Goal: Obtain resource: Download file/media

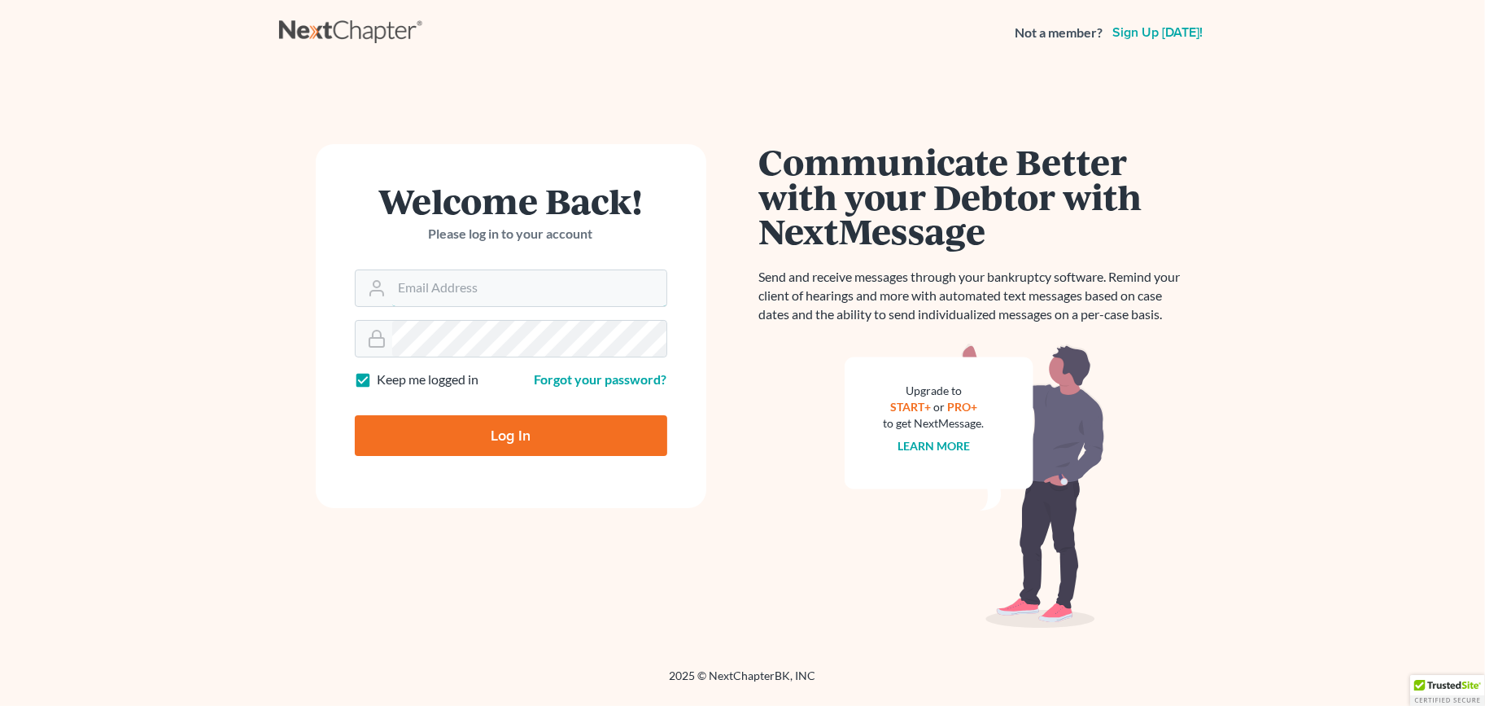
type input "[EMAIL_ADDRESS][DOMAIN_NAME]"
click at [500, 437] on input "Log In" at bounding box center [511, 435] width 313 height 41
type input "Thinking..."
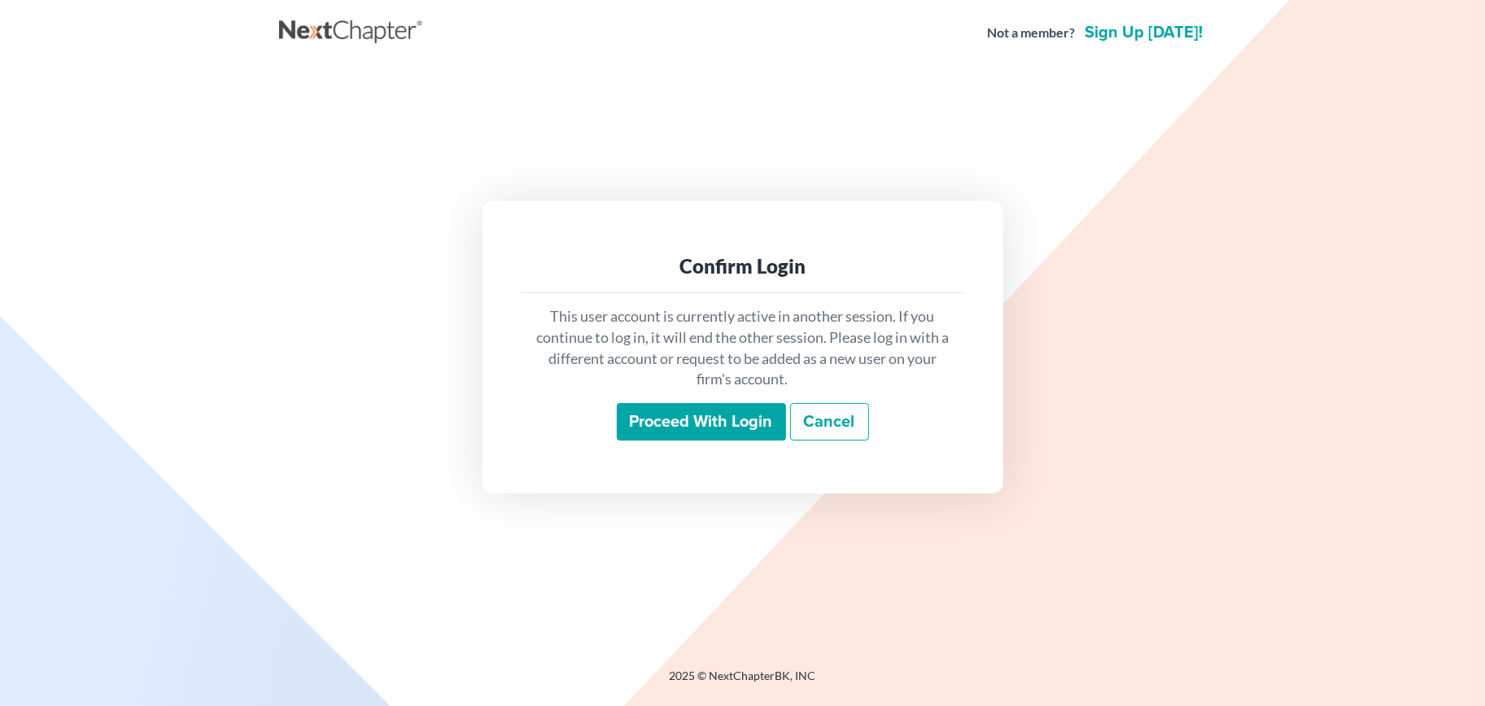
click at [654, 406] on input "Proceed with login" at bounding box center [701, 421] width 169 height 37
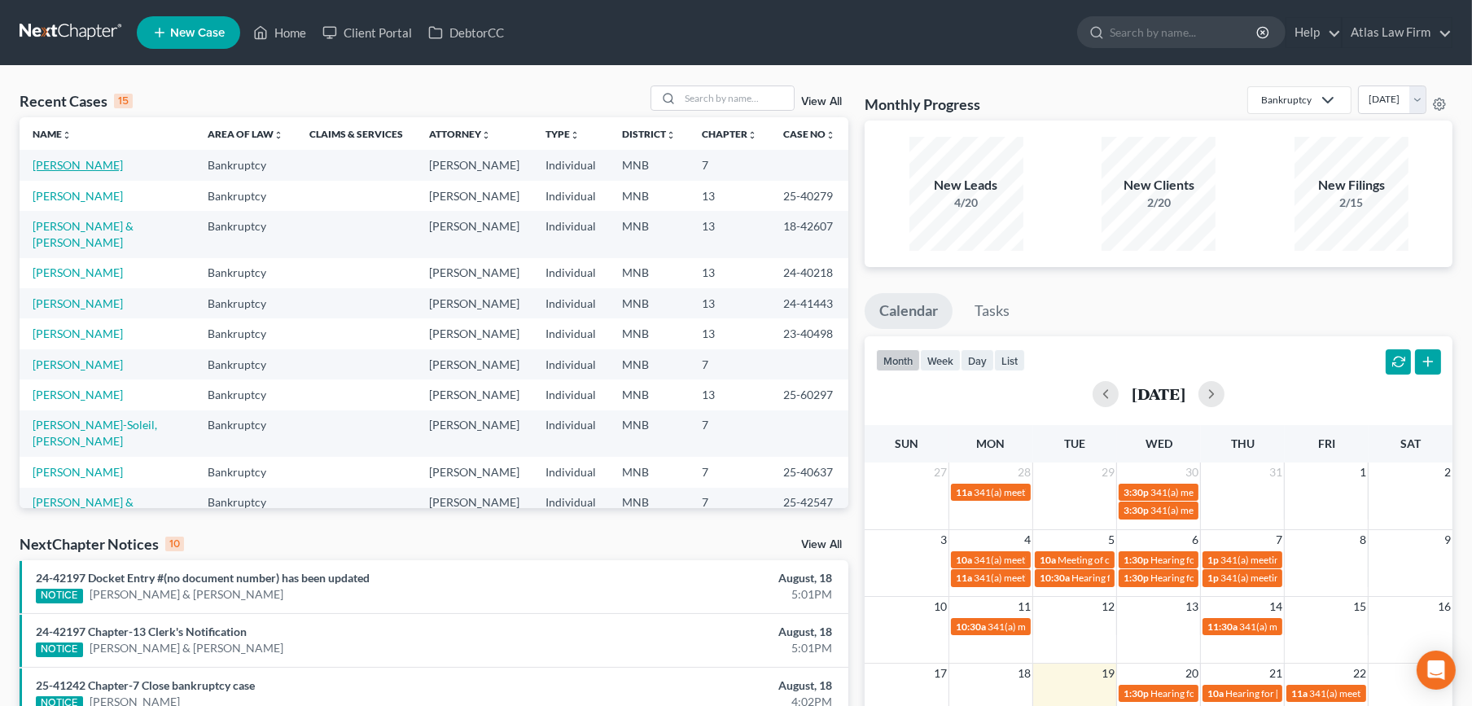
click at [90, 167] on link "[PERSON_NAME]" at bounding box center [78, 165] width 90 height 14
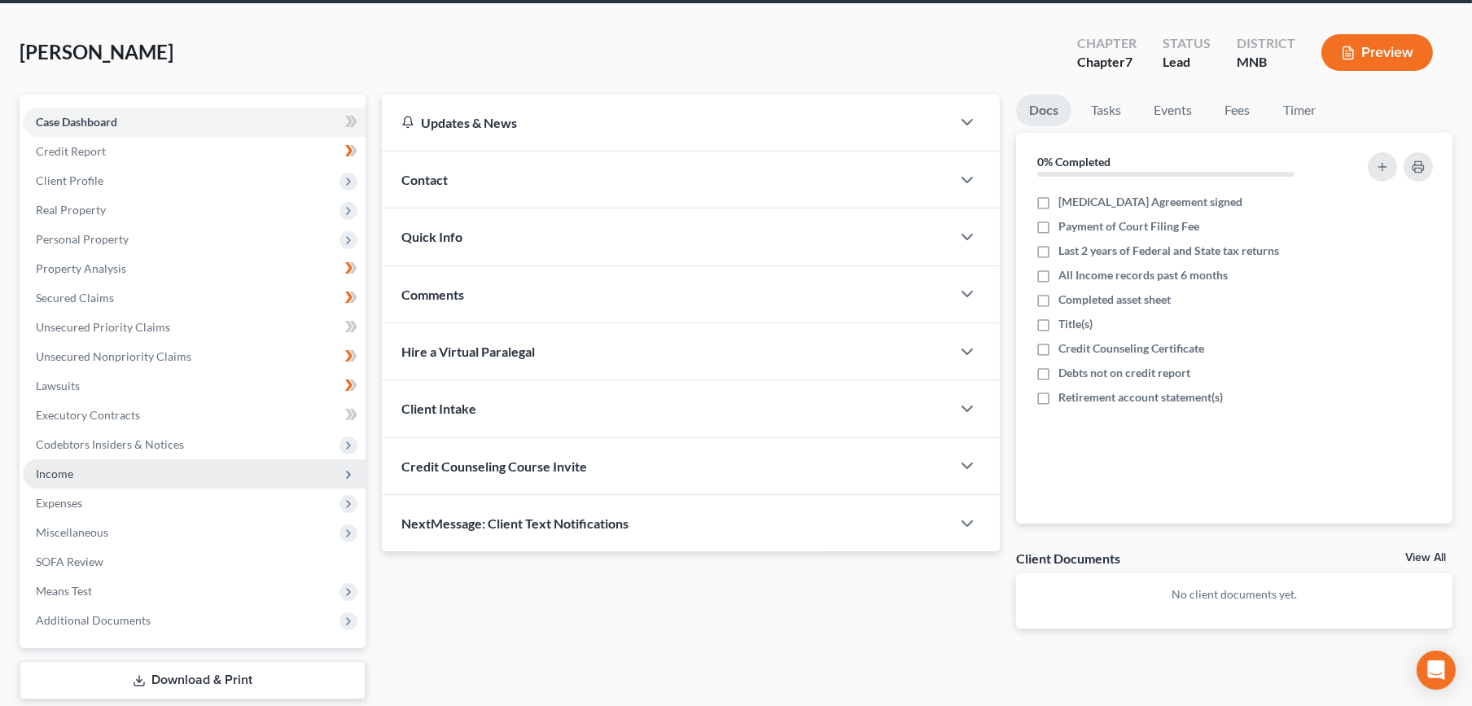
scroll to position [67, 0]
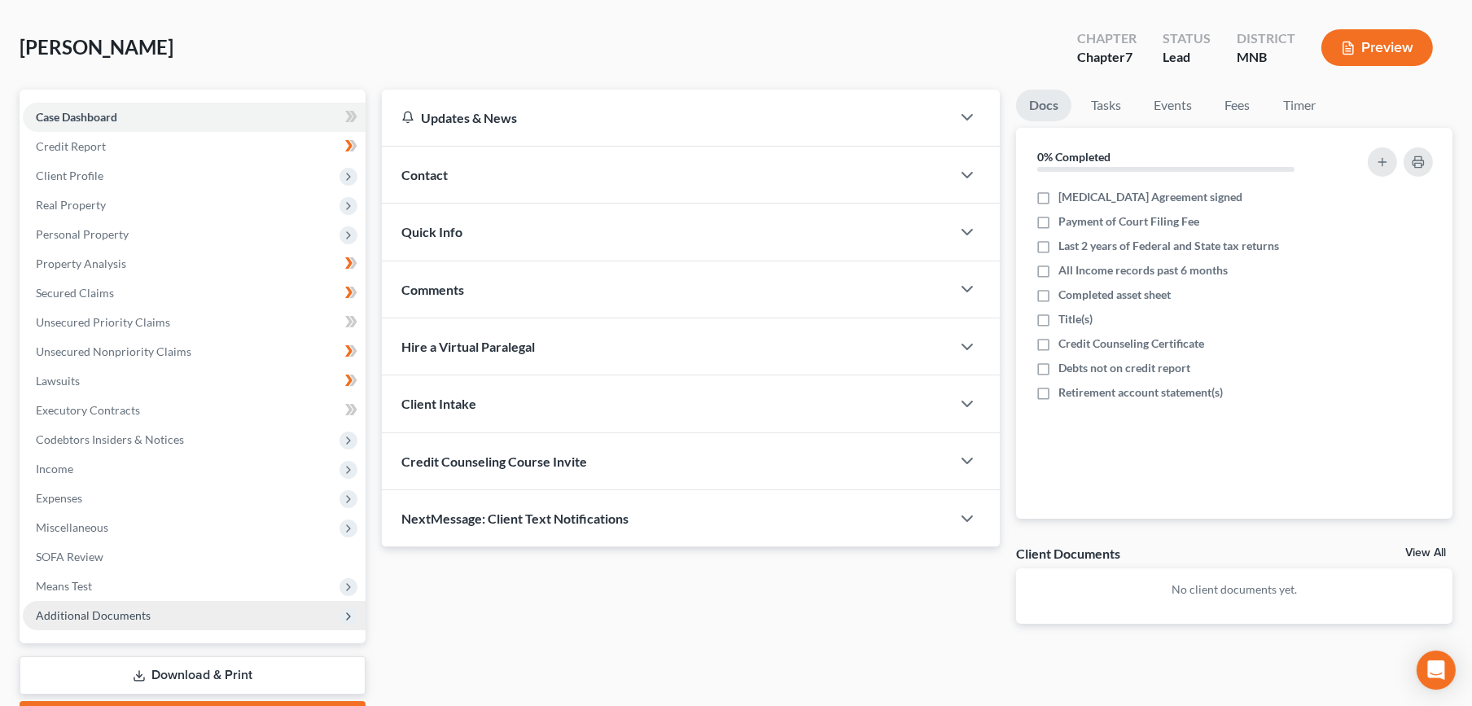
click at [128, 615] on span "Additional Documents" at bounding box center [93, 615] width 115 height 14
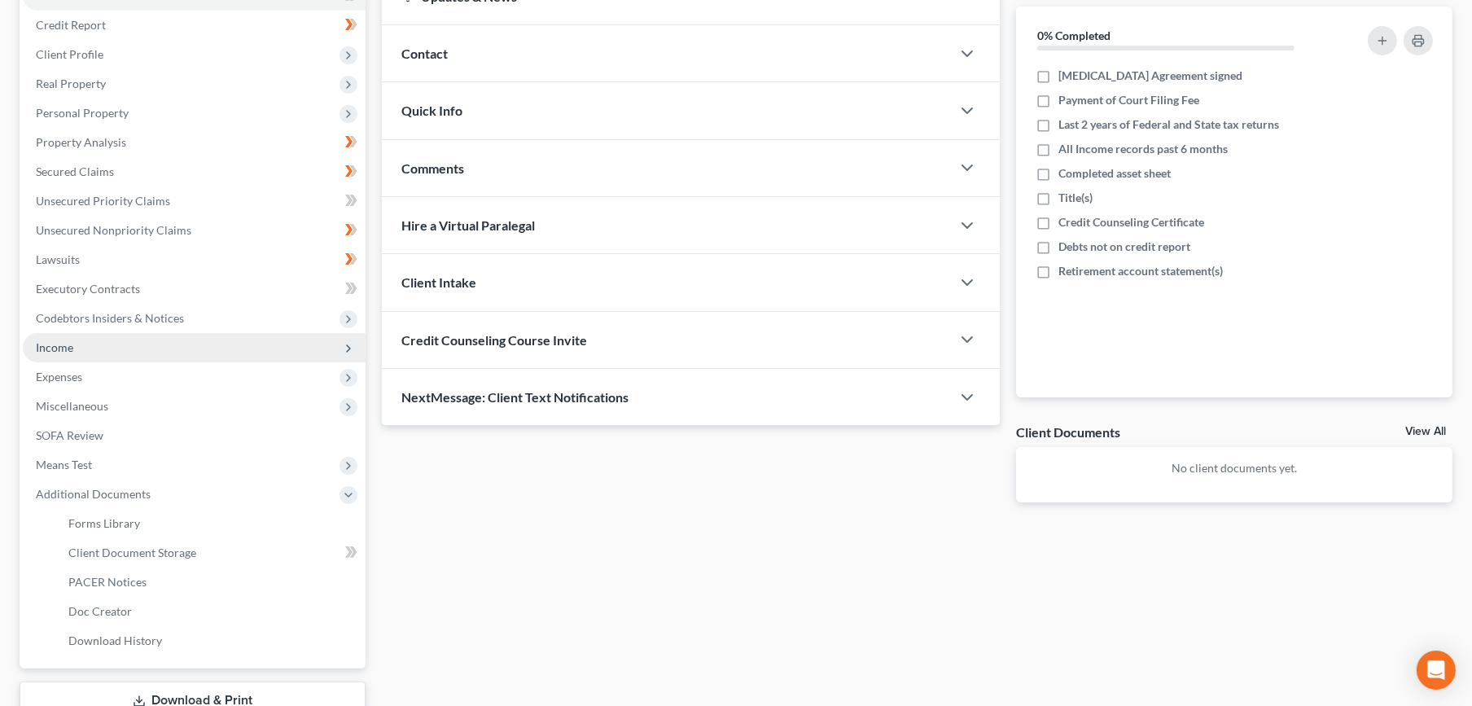
scroll to position [304, 0]
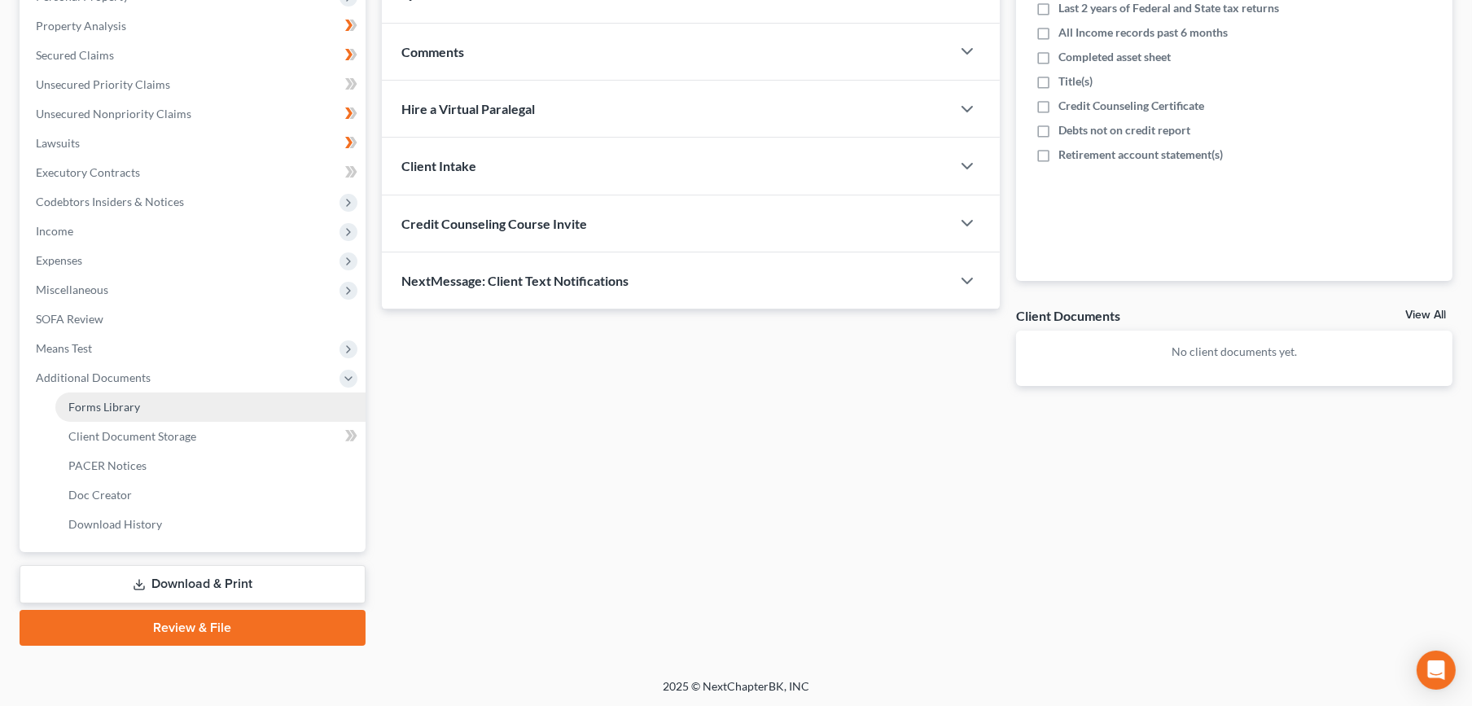
click at [166, 409] on link "Forms Library" at bounding box center [210, 406] width 310 height 29
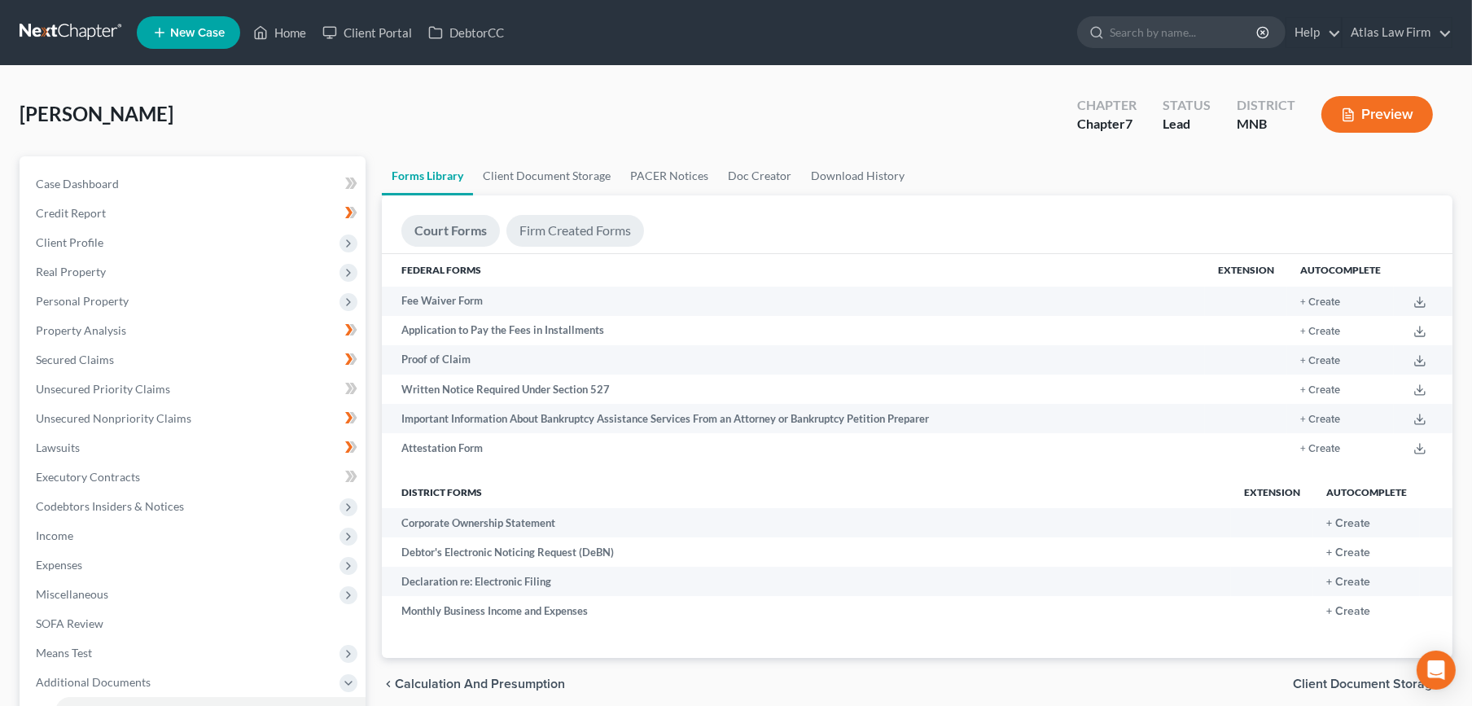
click at [564, 230] on link "Firm Created Forms" at bounding box center [575, 231] width 138 height 32
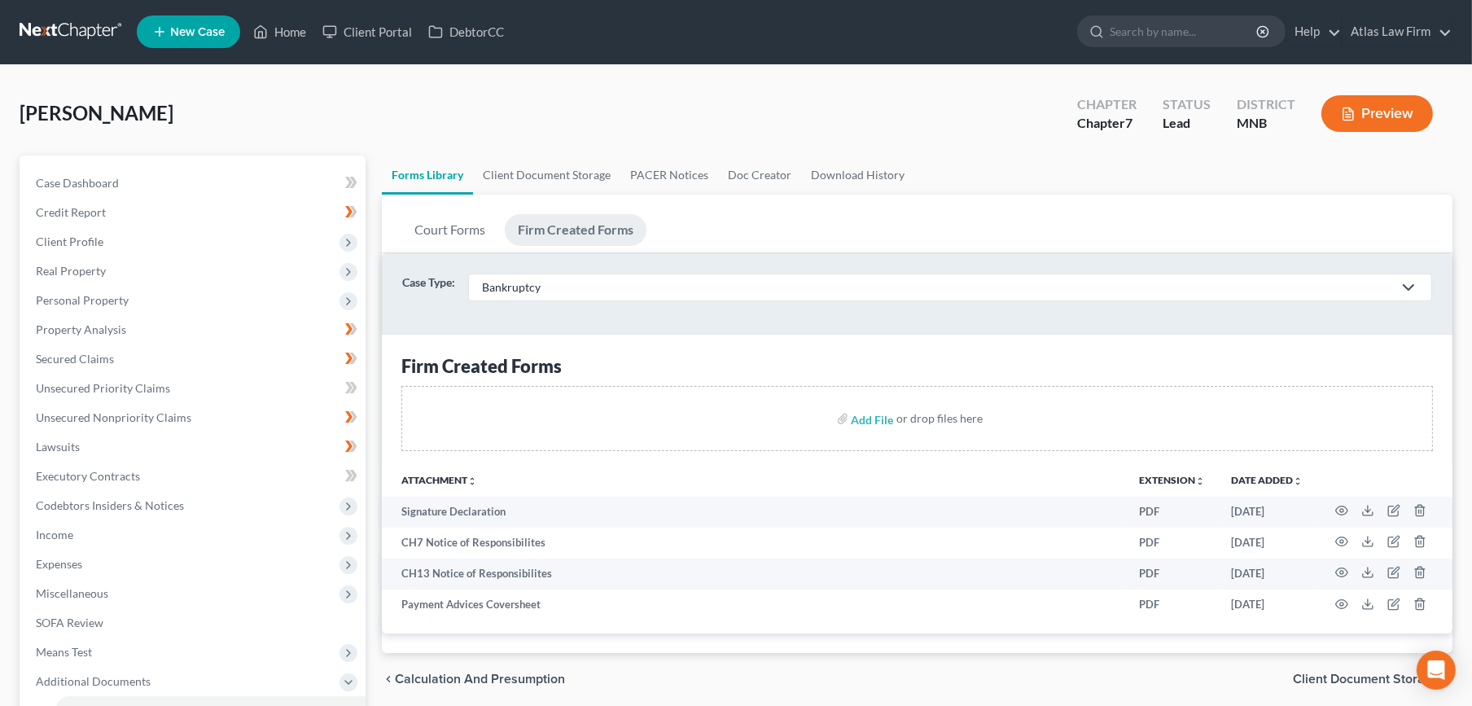
scroll to position [181, 0]
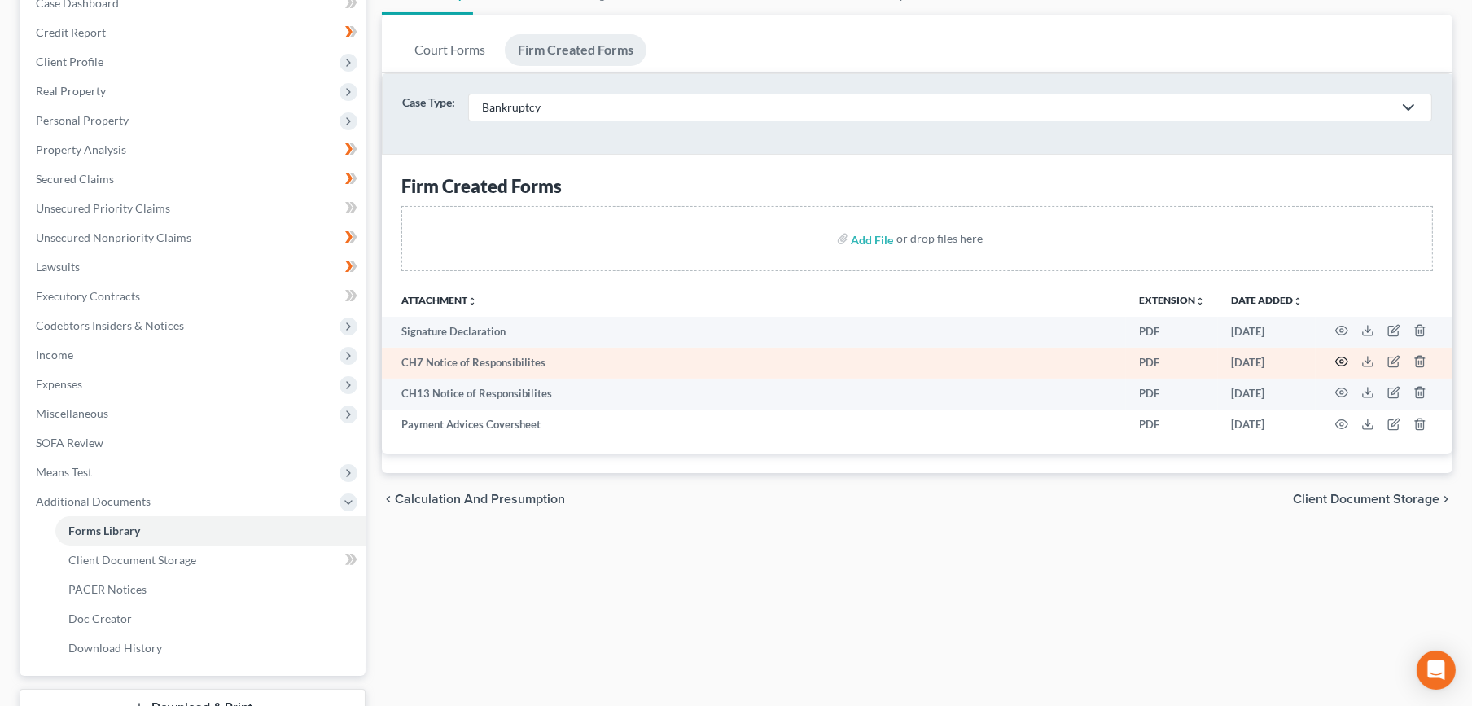
click at [1338, 359] on icon "button" at bounding box center [1341, 361] width 13 height 13
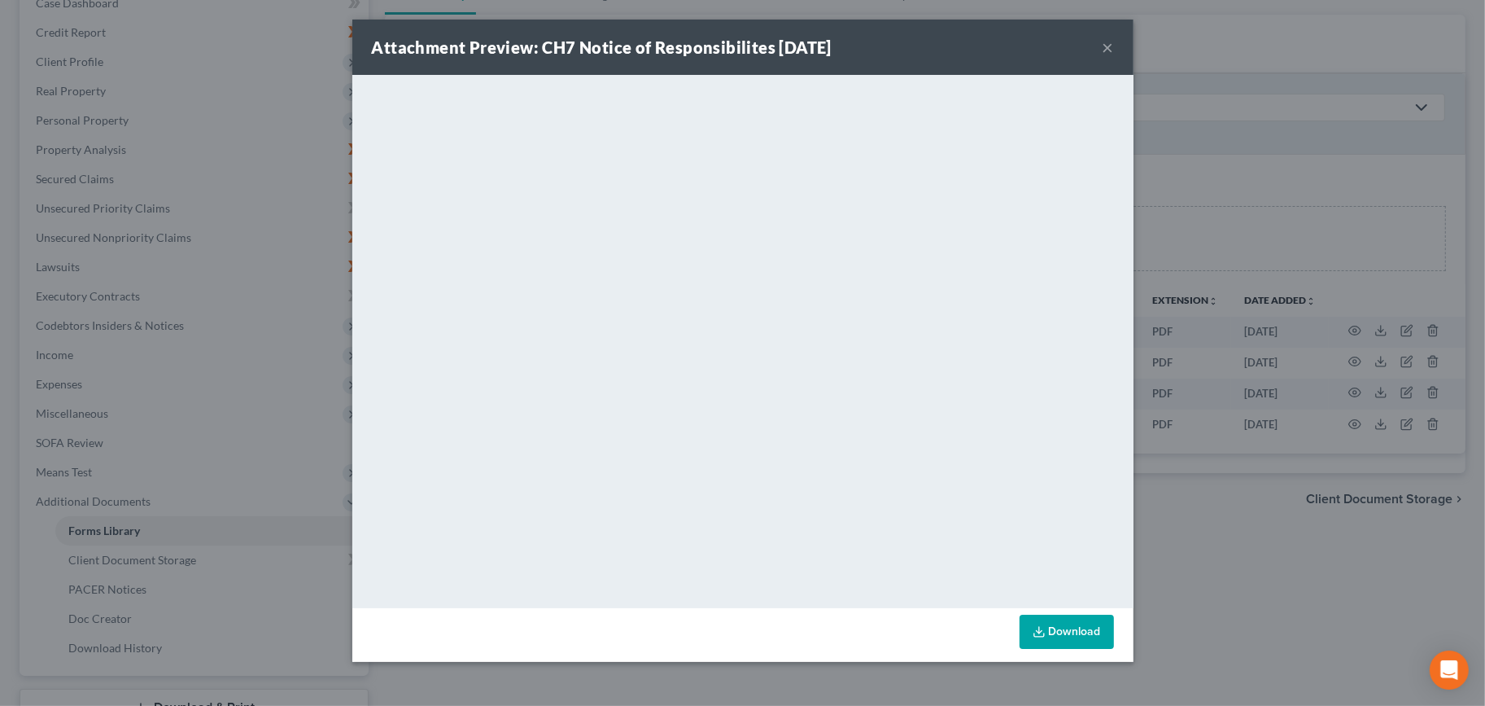
click at [1107, 47] on button "×" at bounding box center [1108, 47] width 11 height 20
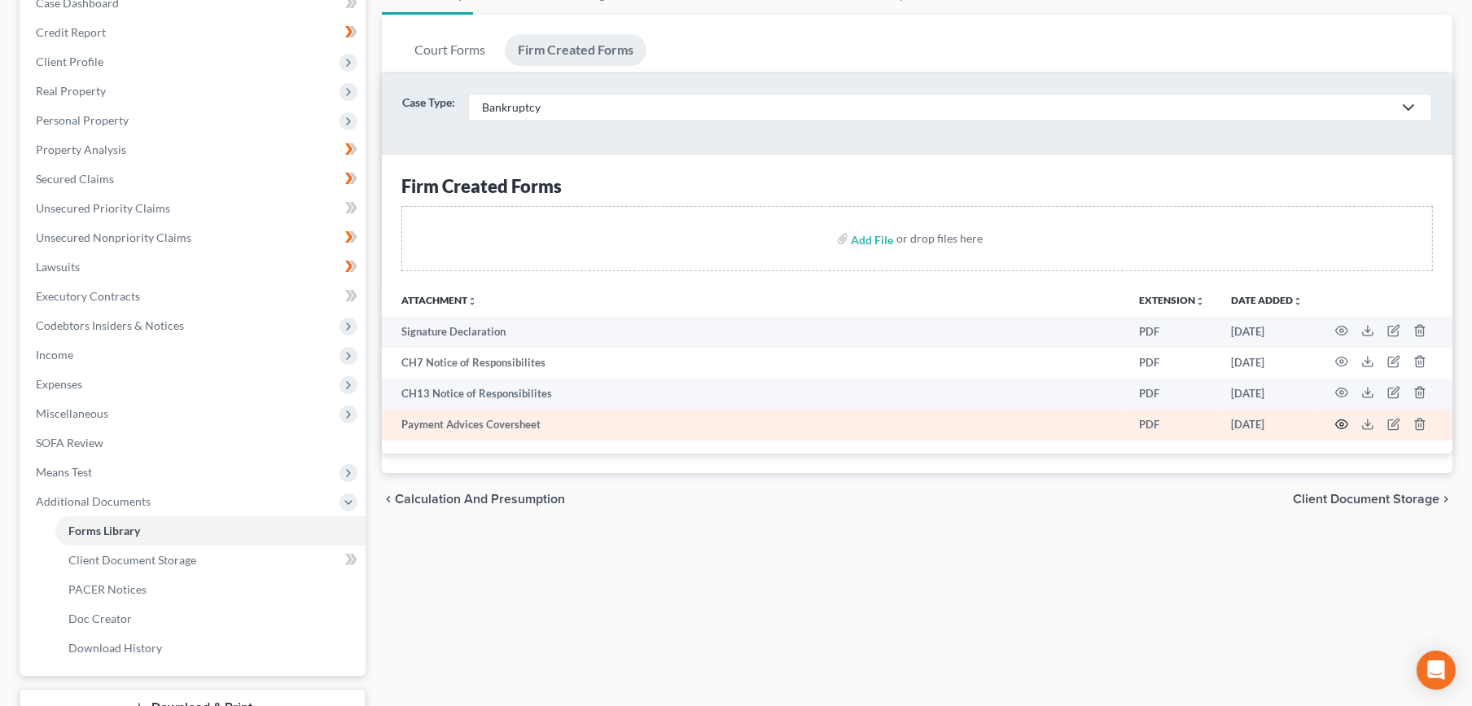
click at [1336, 427] on icon "button" at bounding box center [1341, 424] width 13 height 13
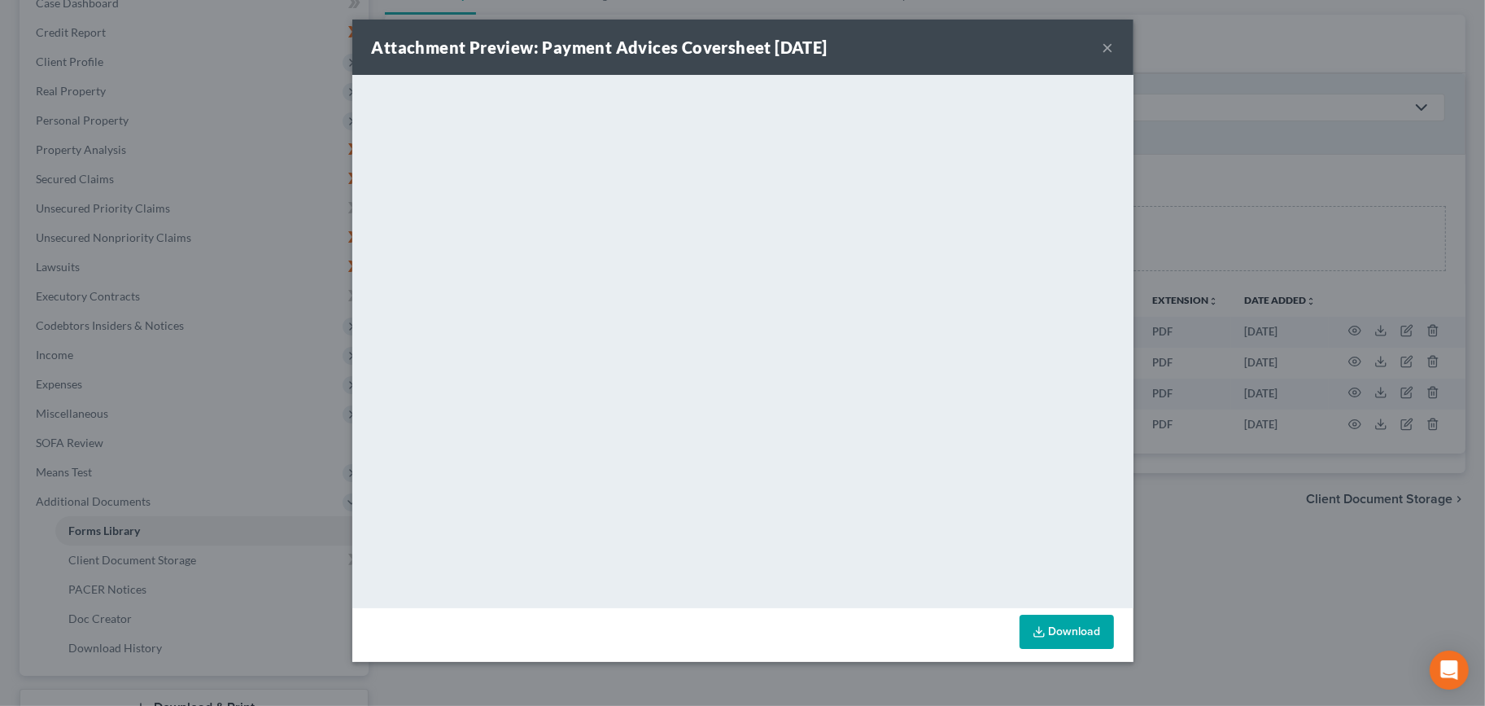
click at [1104, 45] on button "×" at bounding box center [1108, 47] width 11 height 20
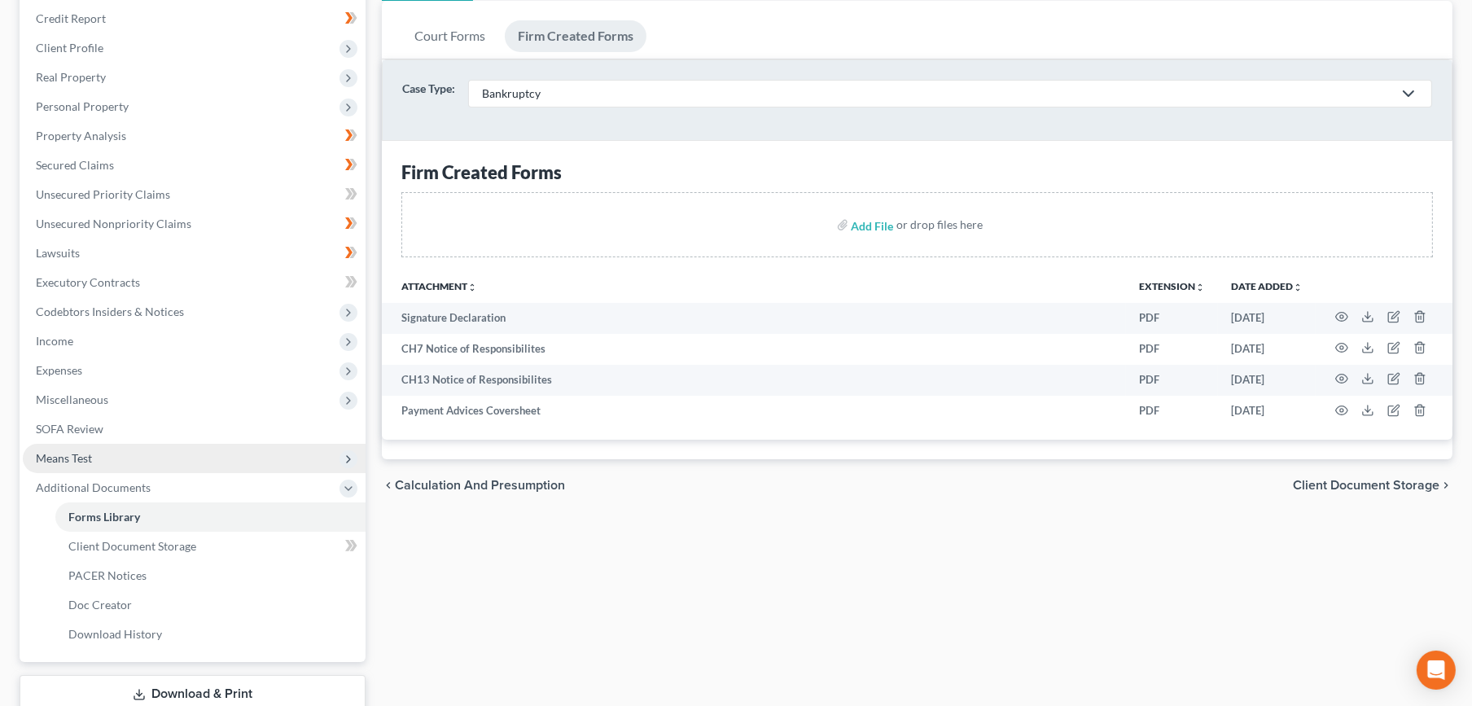
scroll to position [304, 0]
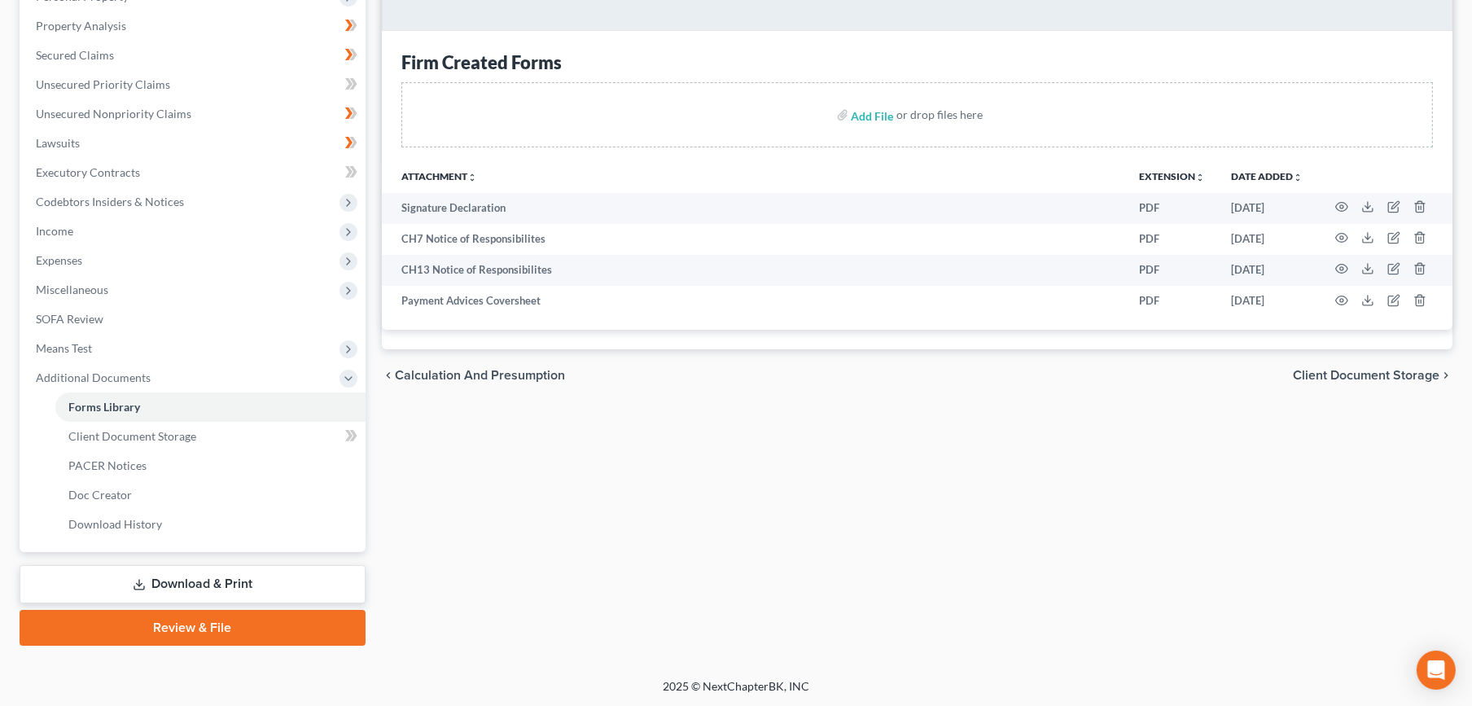
click at [201, 584] on link "Download & Print" at bounding box center [193, 584] width 346 height 38
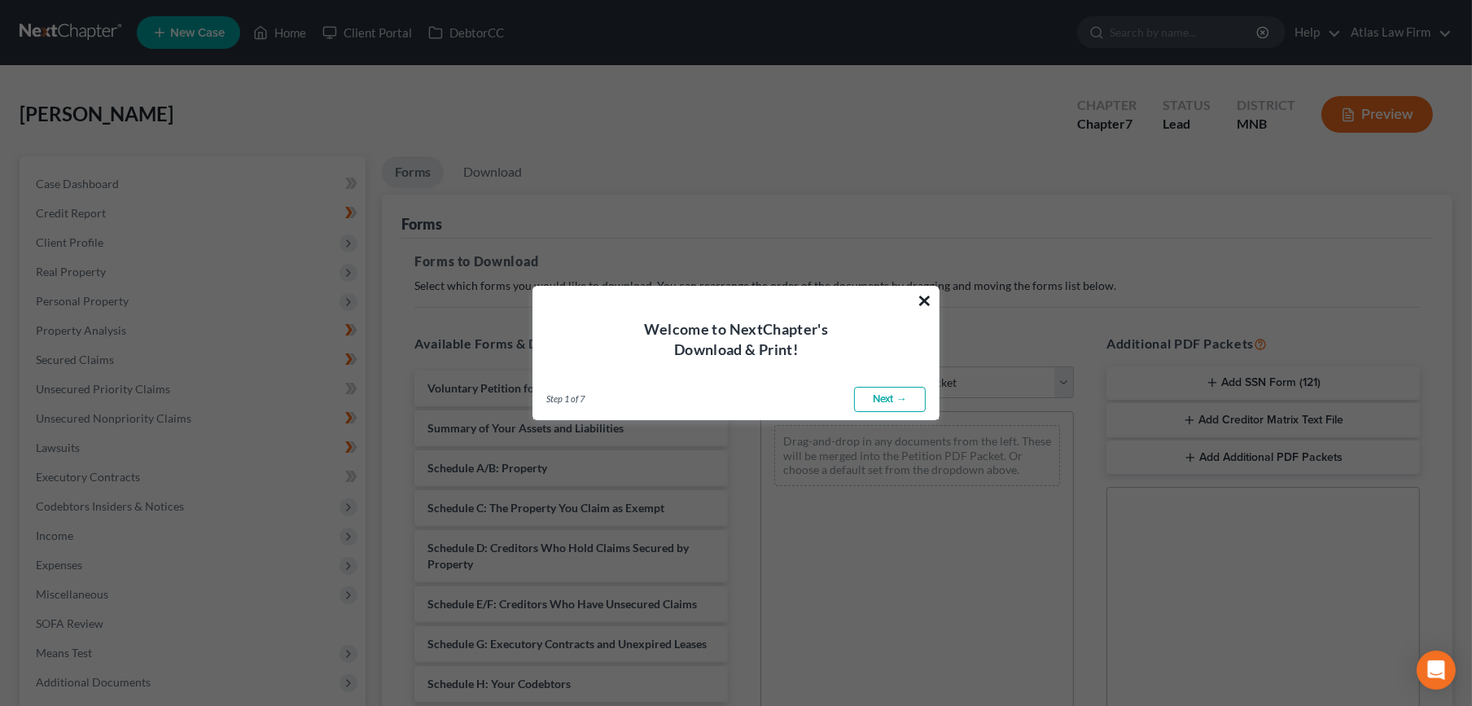
click at [921, 299] on button "×" at bounding box center [924, 300] width 15 height 26
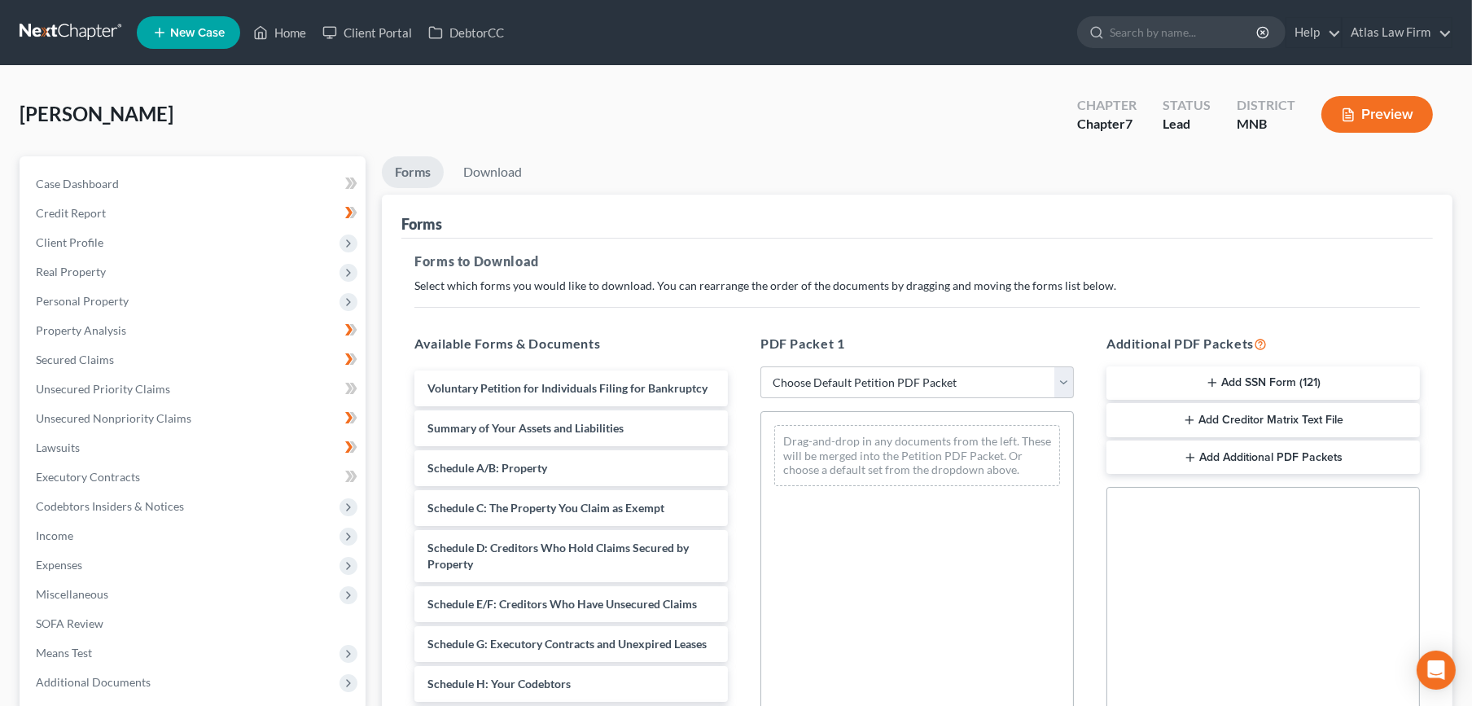
scroll to position [299, 0]
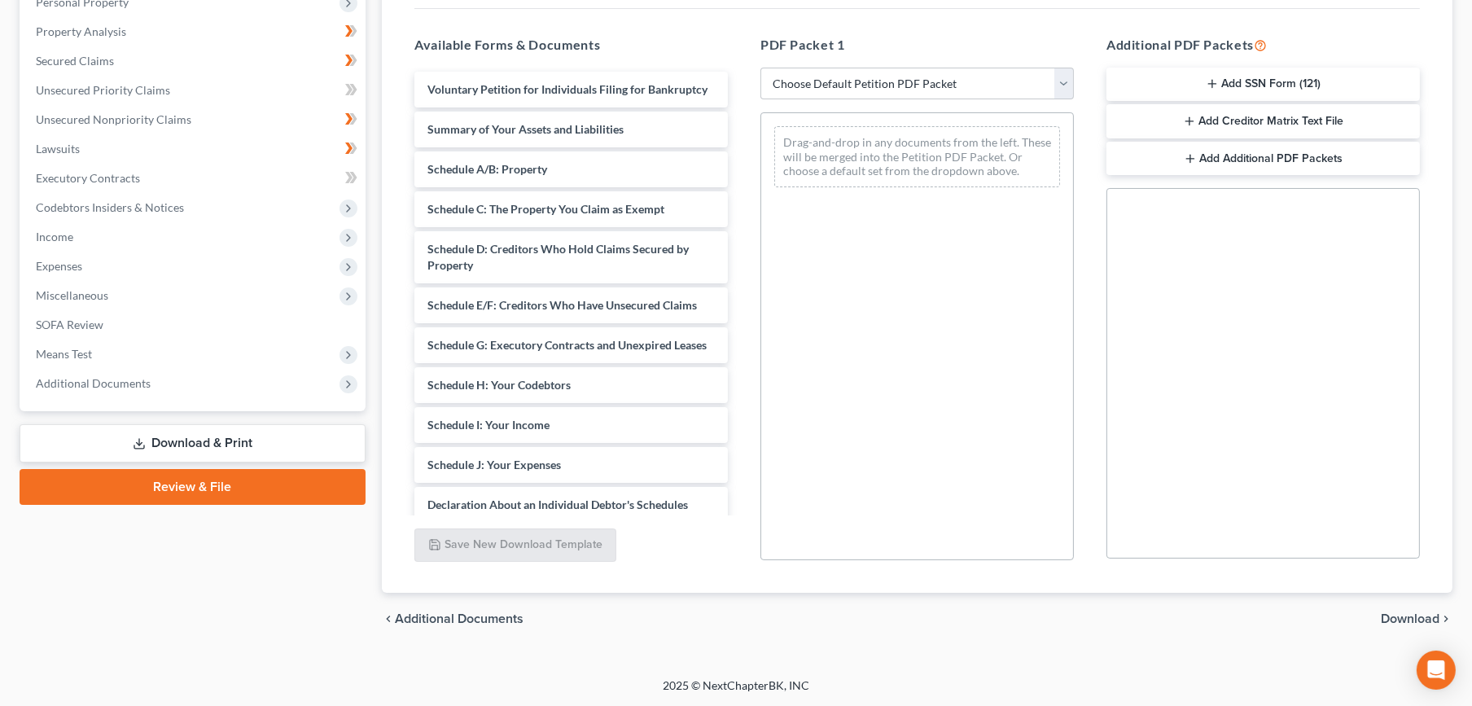
click at [1289, 85] on button "Add SSN Form (121)" at bounding box center [1262, 85] width 313 height 34
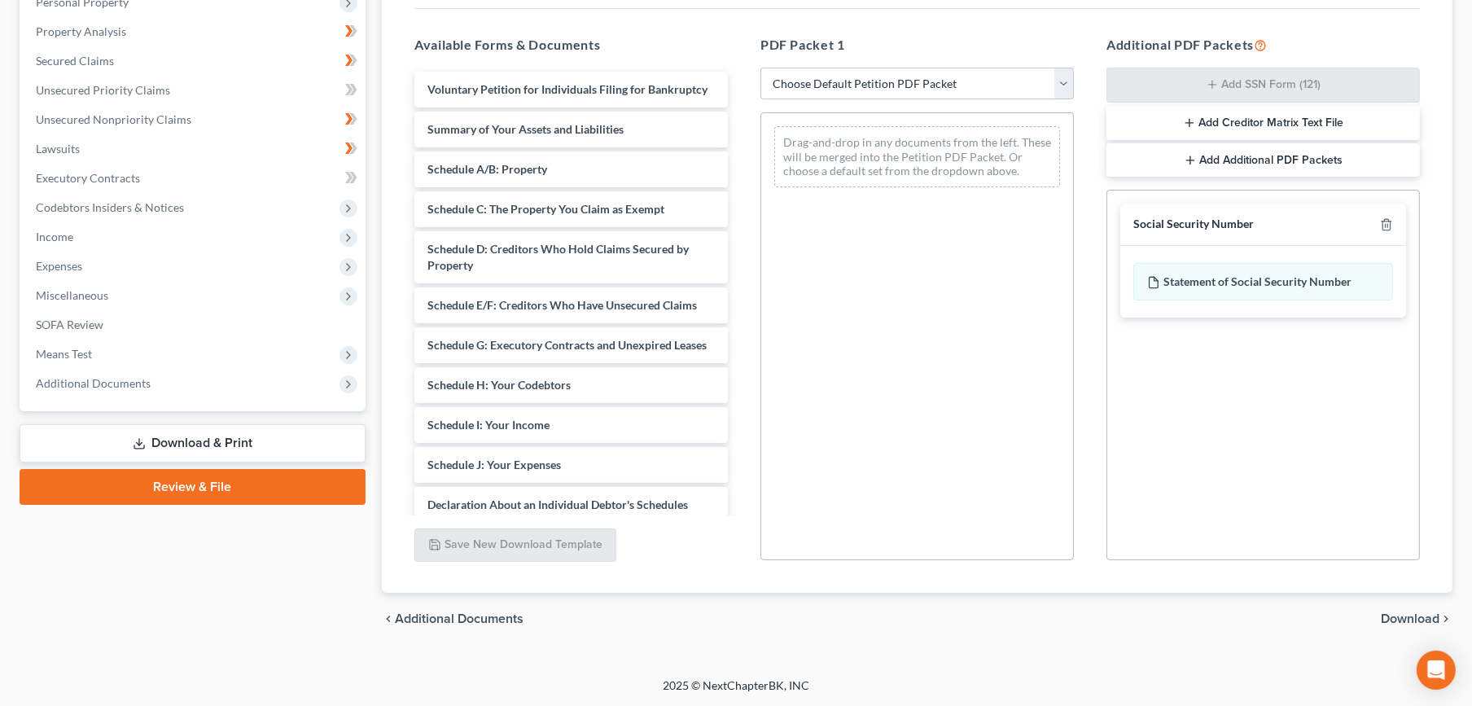
click at [1396, 612] on span "Download" at bounding box center [1409, 618] width 59 height 13
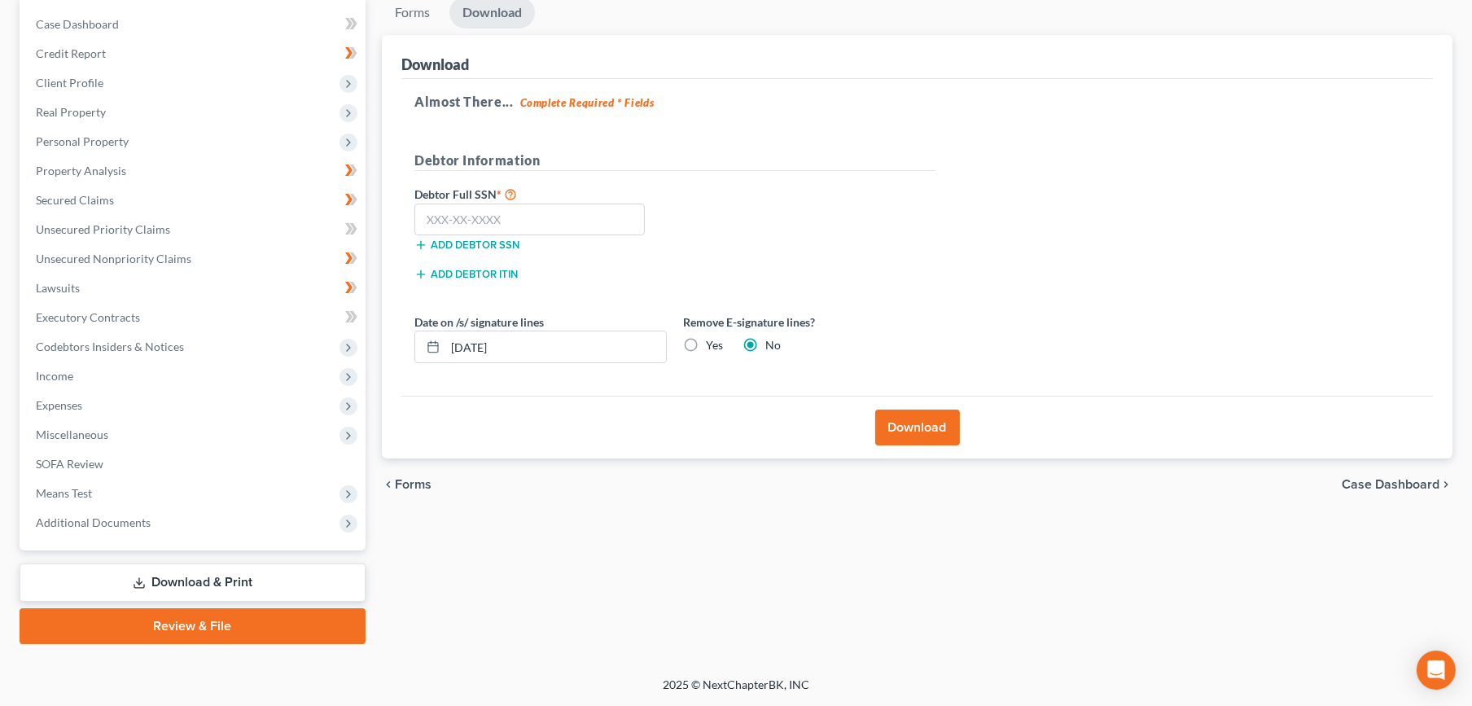
scroll to position [157, 0]
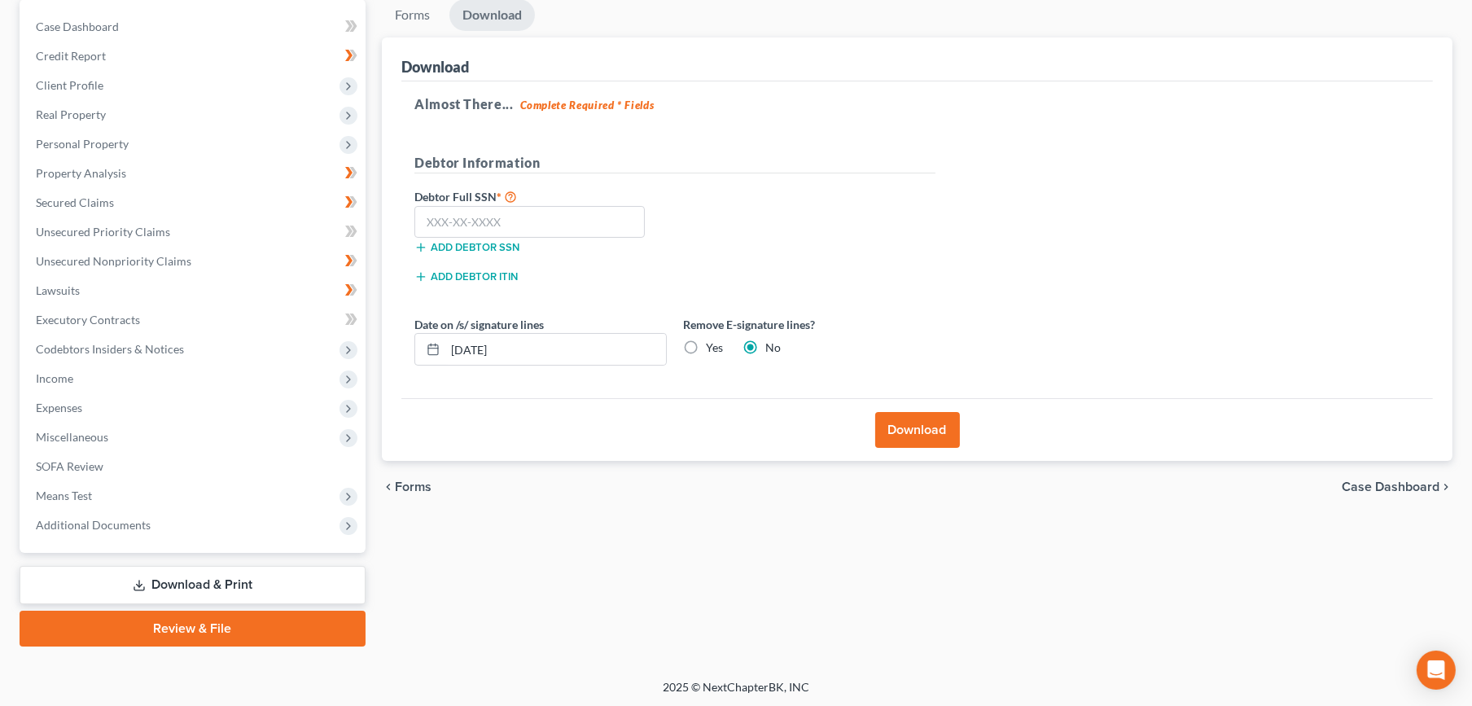
click at [706, 351] on label "Yes" at bounding box center [714, 347] width 17 height 16
click at [712, 350] on input "Yes" at bounding box center [717, 344] width 11 height 11
radio input "true"
radio input "false"
click at [570, 212] on input "text" at bounding box center [529, 222] width 230 height 33
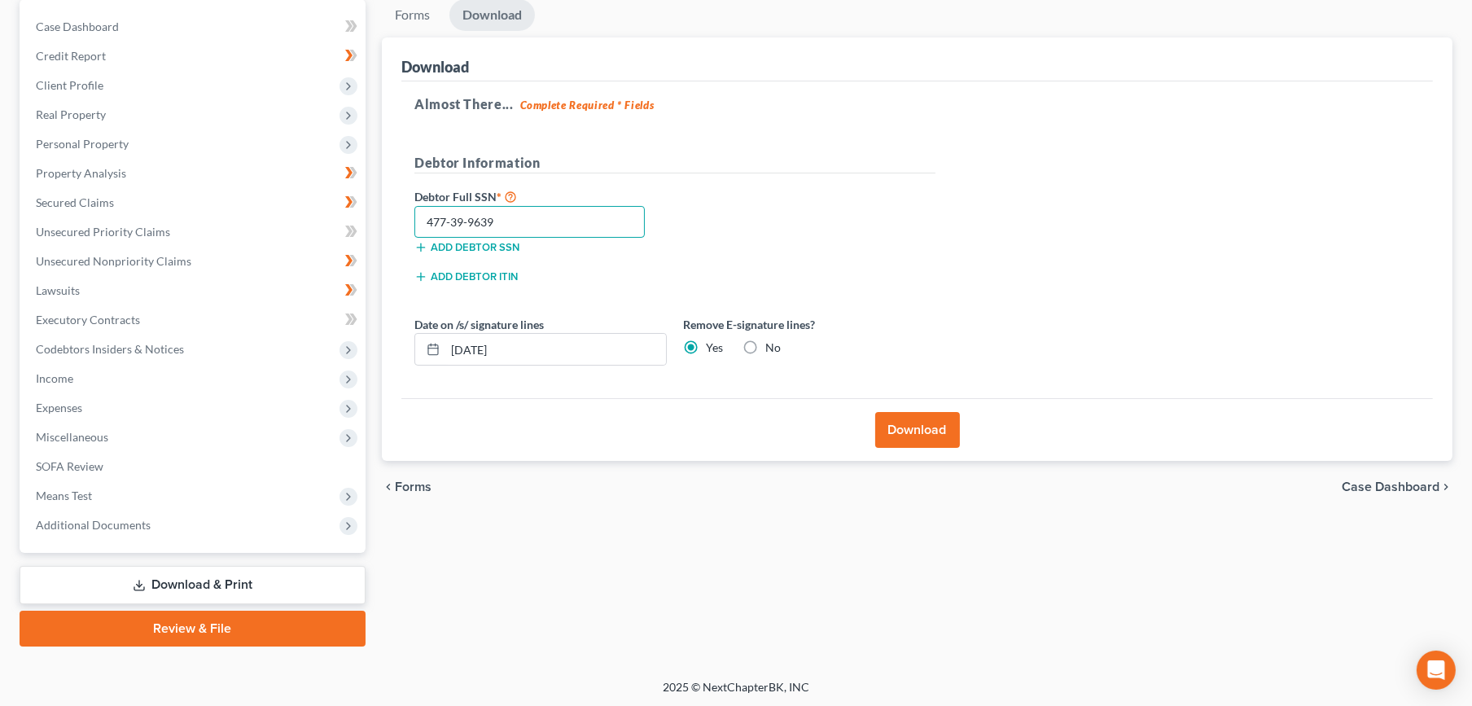
type input "477-39-9639"
click at [888, 414] on button "Download" at bounding box center [917, 430] width 85 height 36
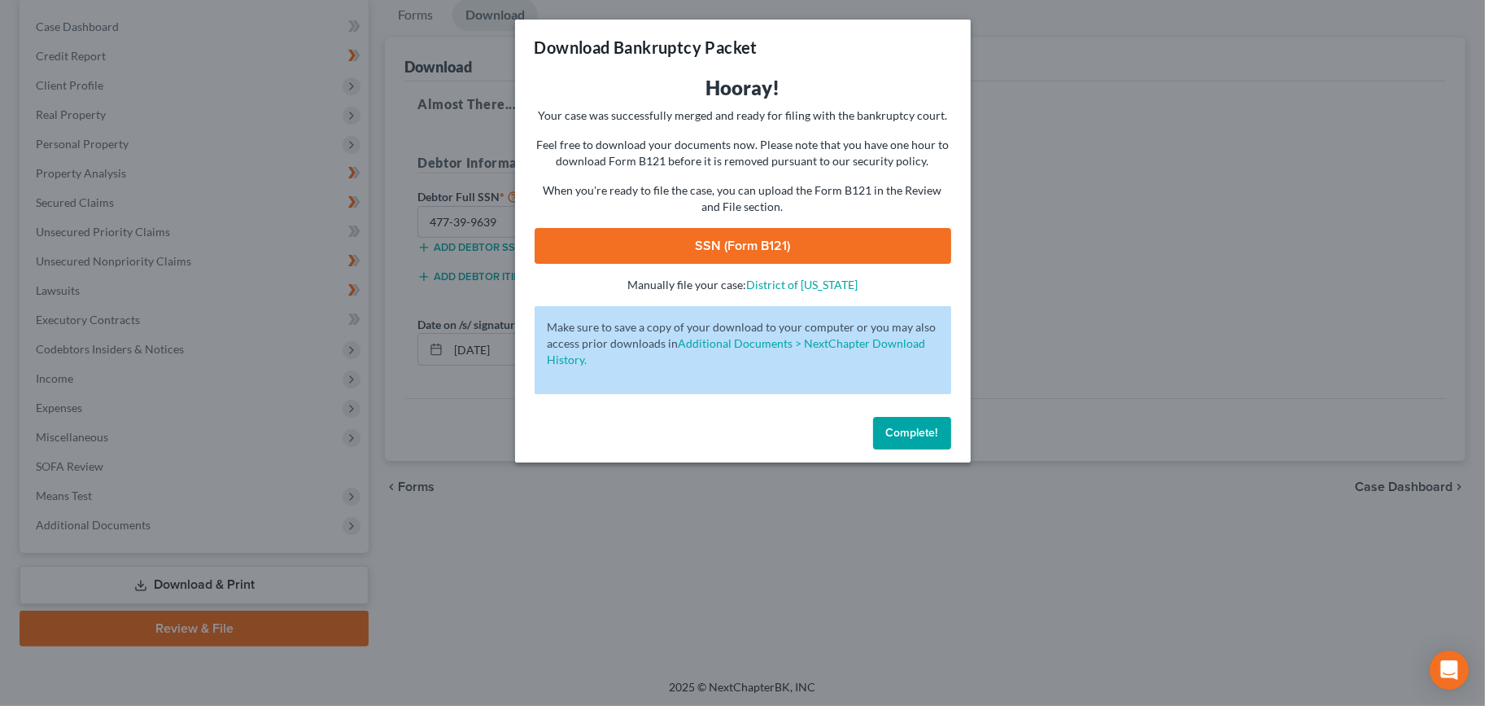
click at [737, 249] on link "SSN (Form B121)" at bounding box center [743, 246] width 417 height 36
click at [889, 422] on button "Complete!" at bounding box center [912, 433] width 78 height 33
